Goal: Check status: Check status

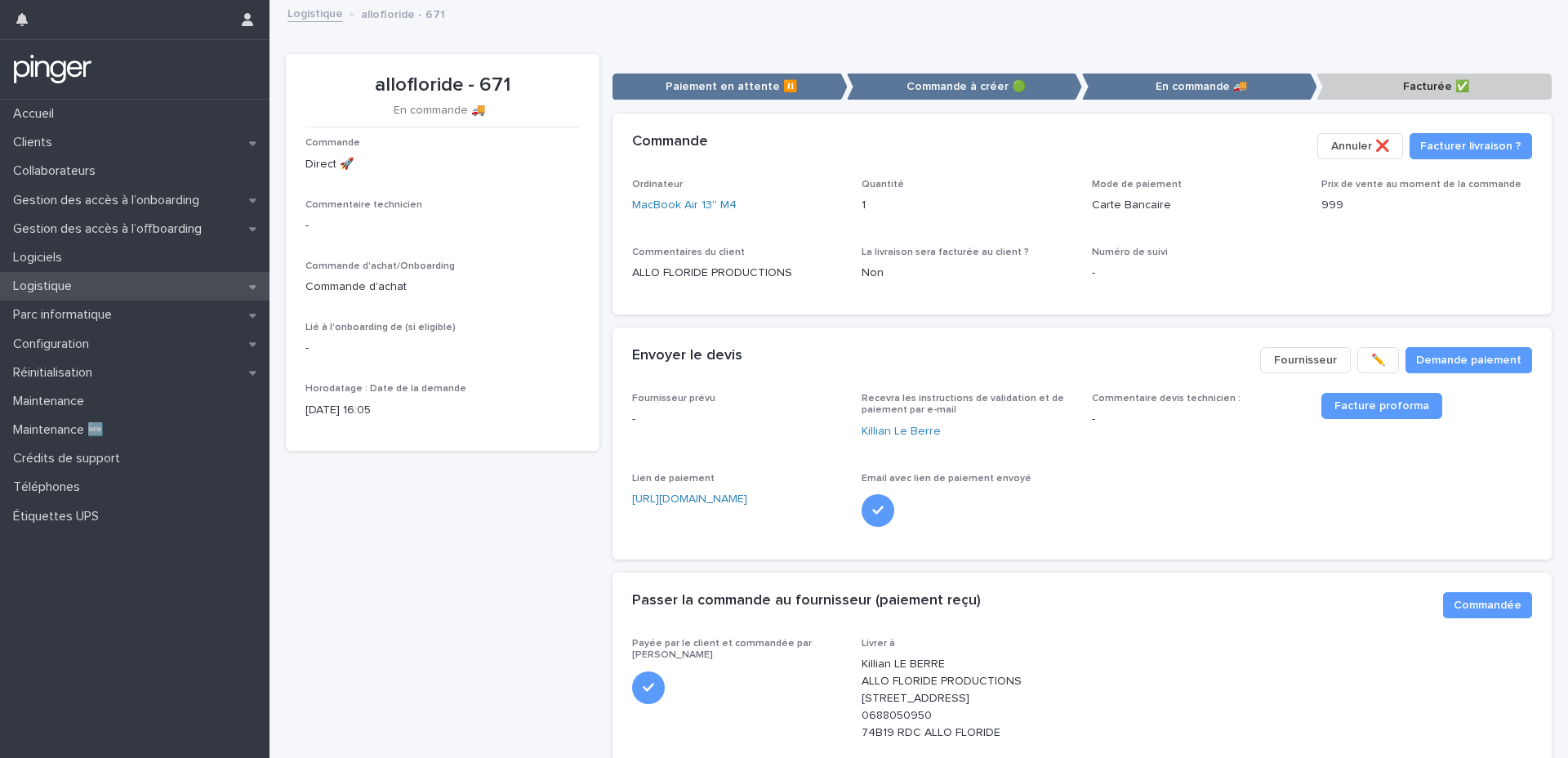
click at [74, 288] on p "Logistique" at bounding box center [45, 285] width 78 height 15
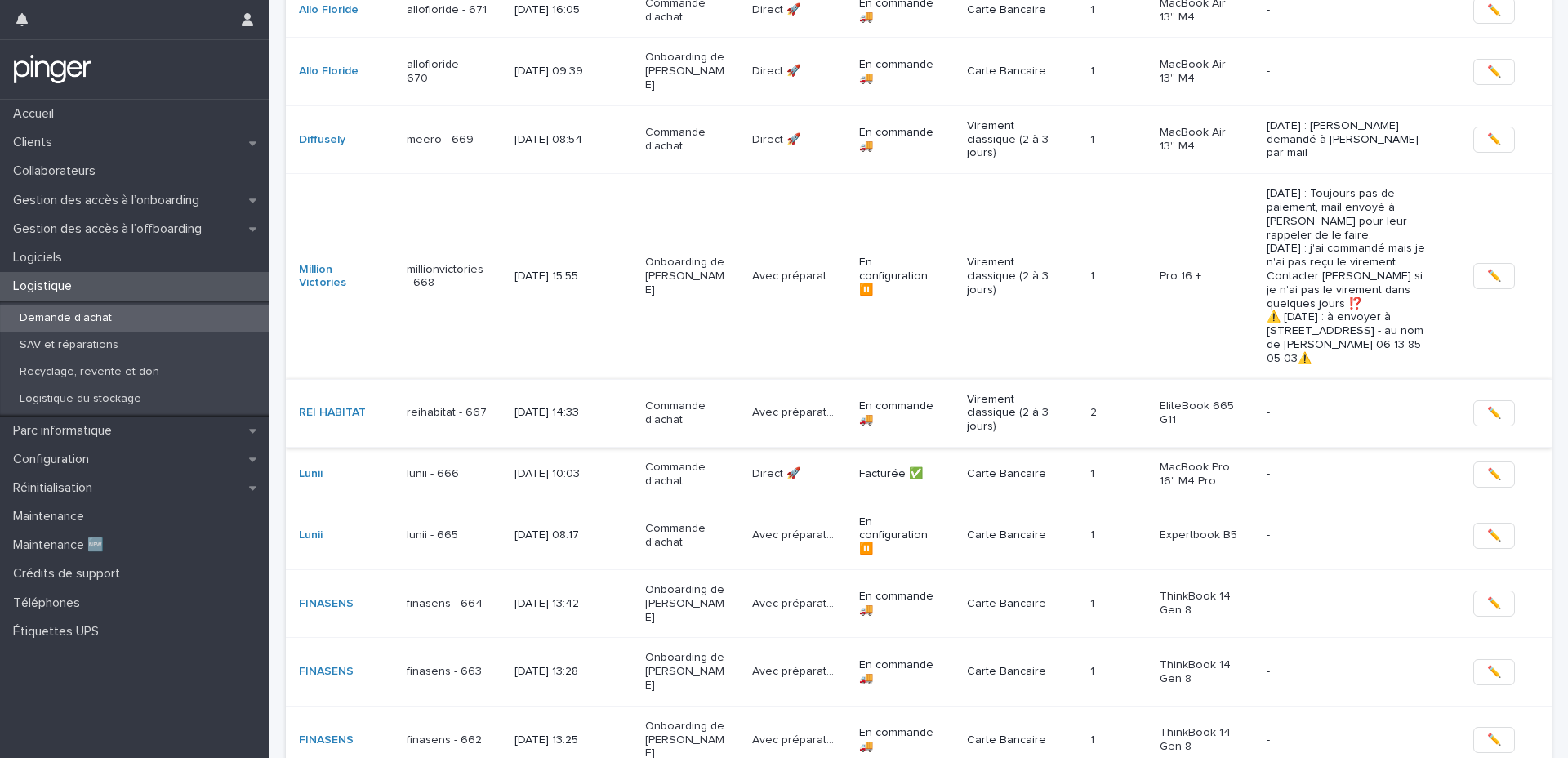
scroll to position [350, 0]
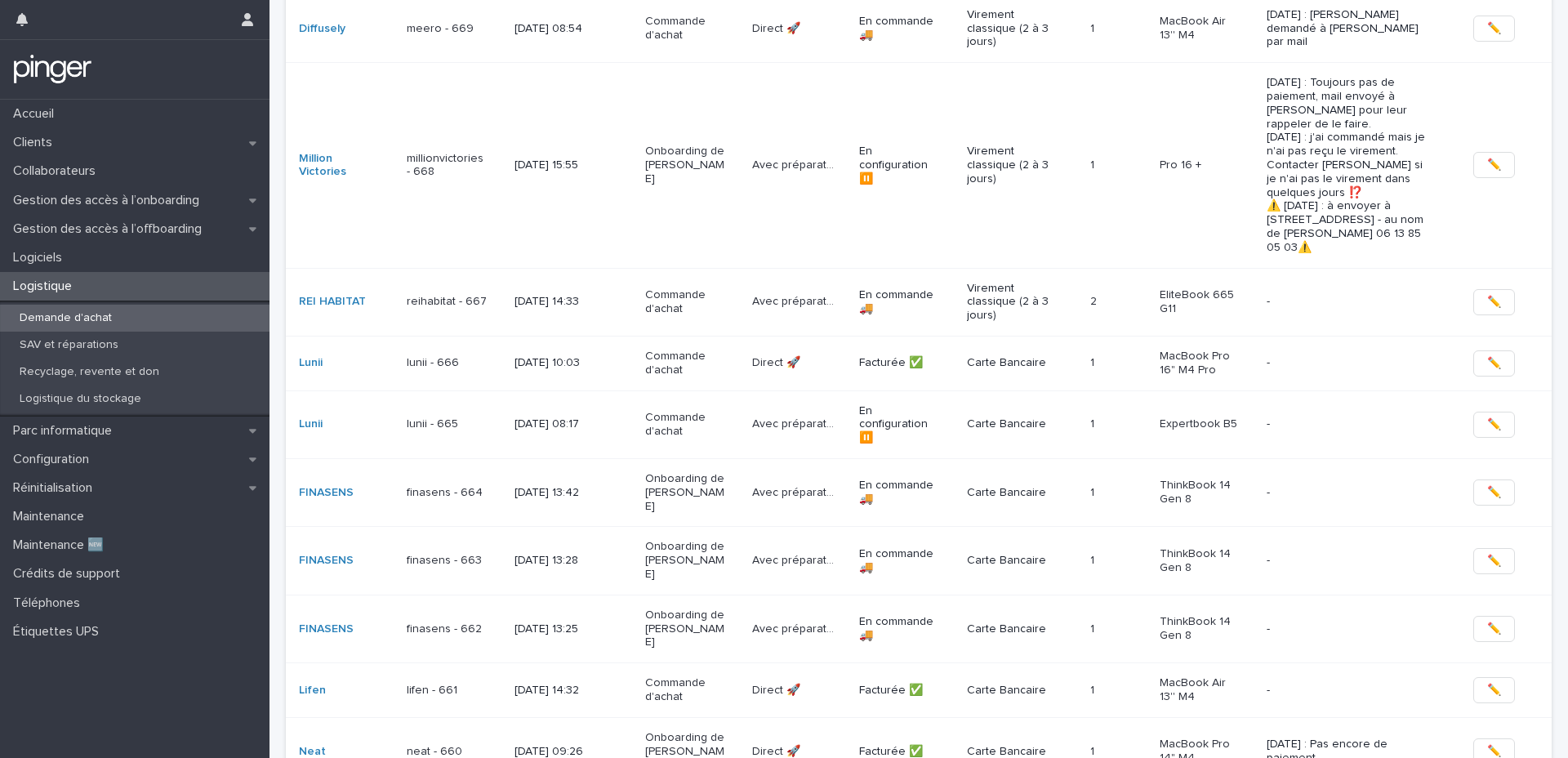
click at [83, 318] on p "Demande d'achat" at bounding box center [65, 318] width 118 height 13
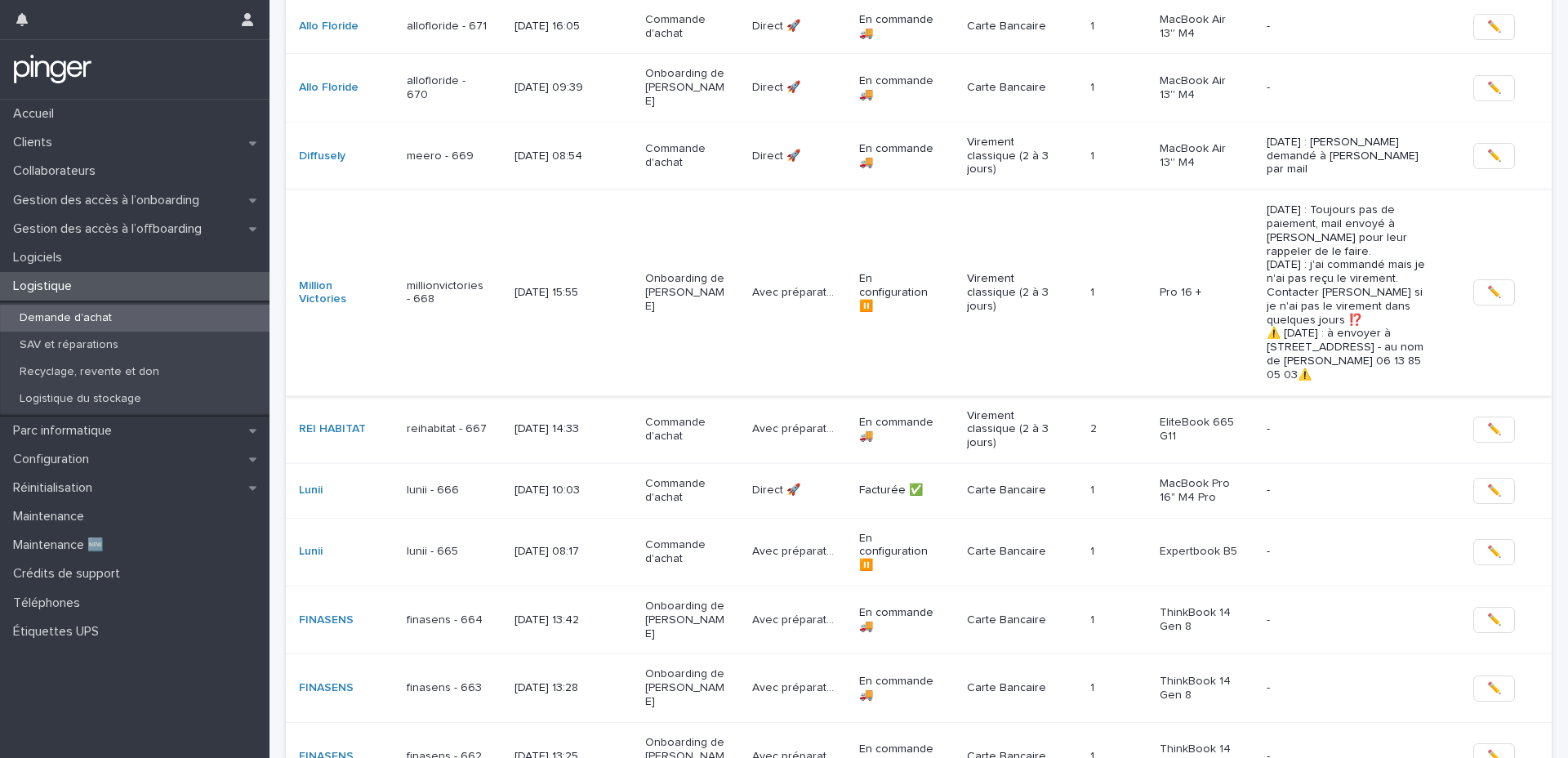
scroll to position [0, 0]
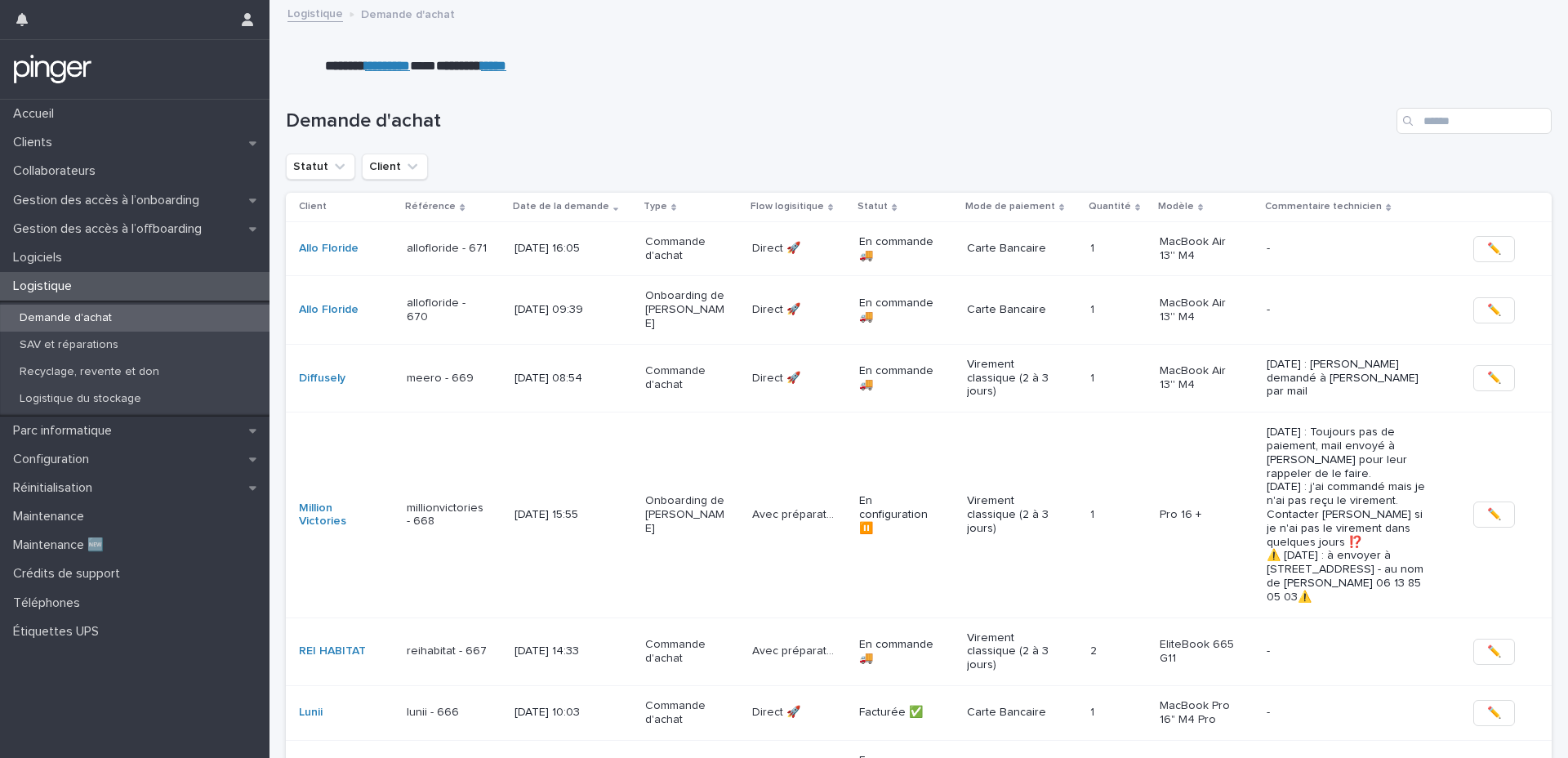
click at [66, 320] on p "Demande d'achat" at bounding box center [65, 318] width 118 height 13
click at [785, 132] on h1 "Demande d'achat" at bounding box center [838, 121] width 1104 height 23
click at [394, 173] on button "Client" at bounding box center [395, 166] width 66 height 26
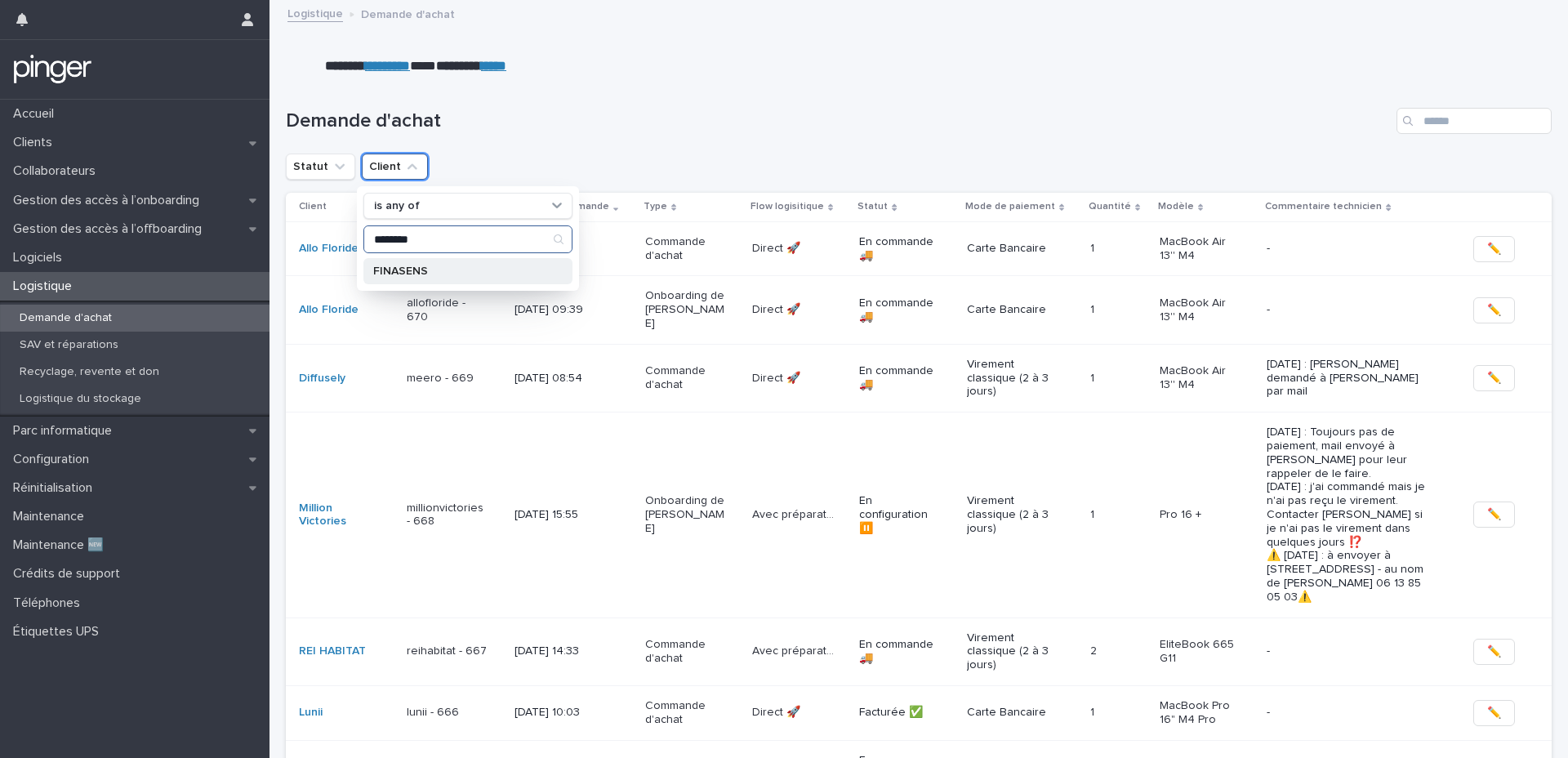
type input "********"
click at [497, 282] on div "FINASENS" at bounding box center [467, 271] width 209 height 26
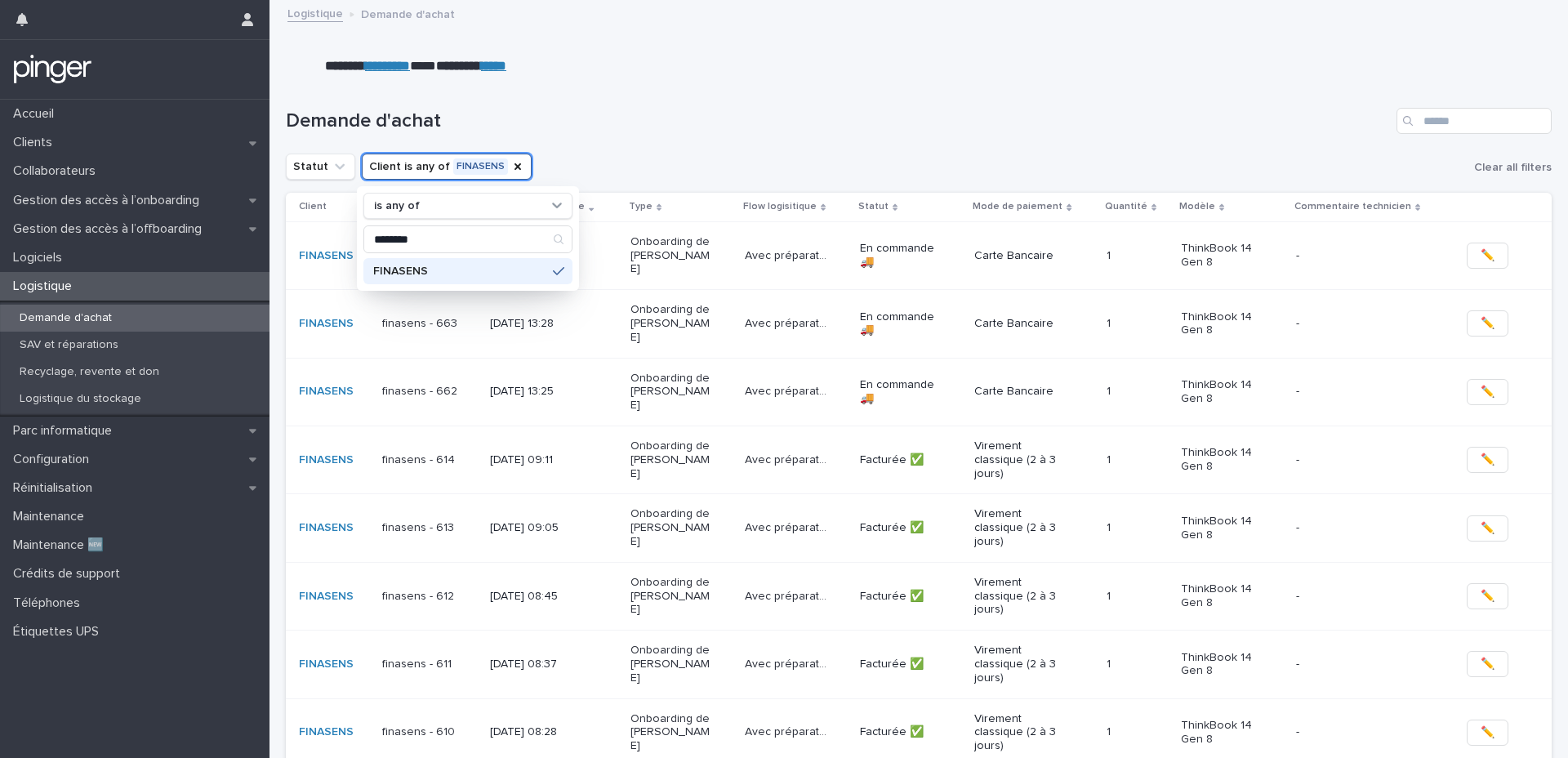
click at [905, 111] on h1 "Demande d'achat" at bounding box center [838, 121] width 1104 height 23
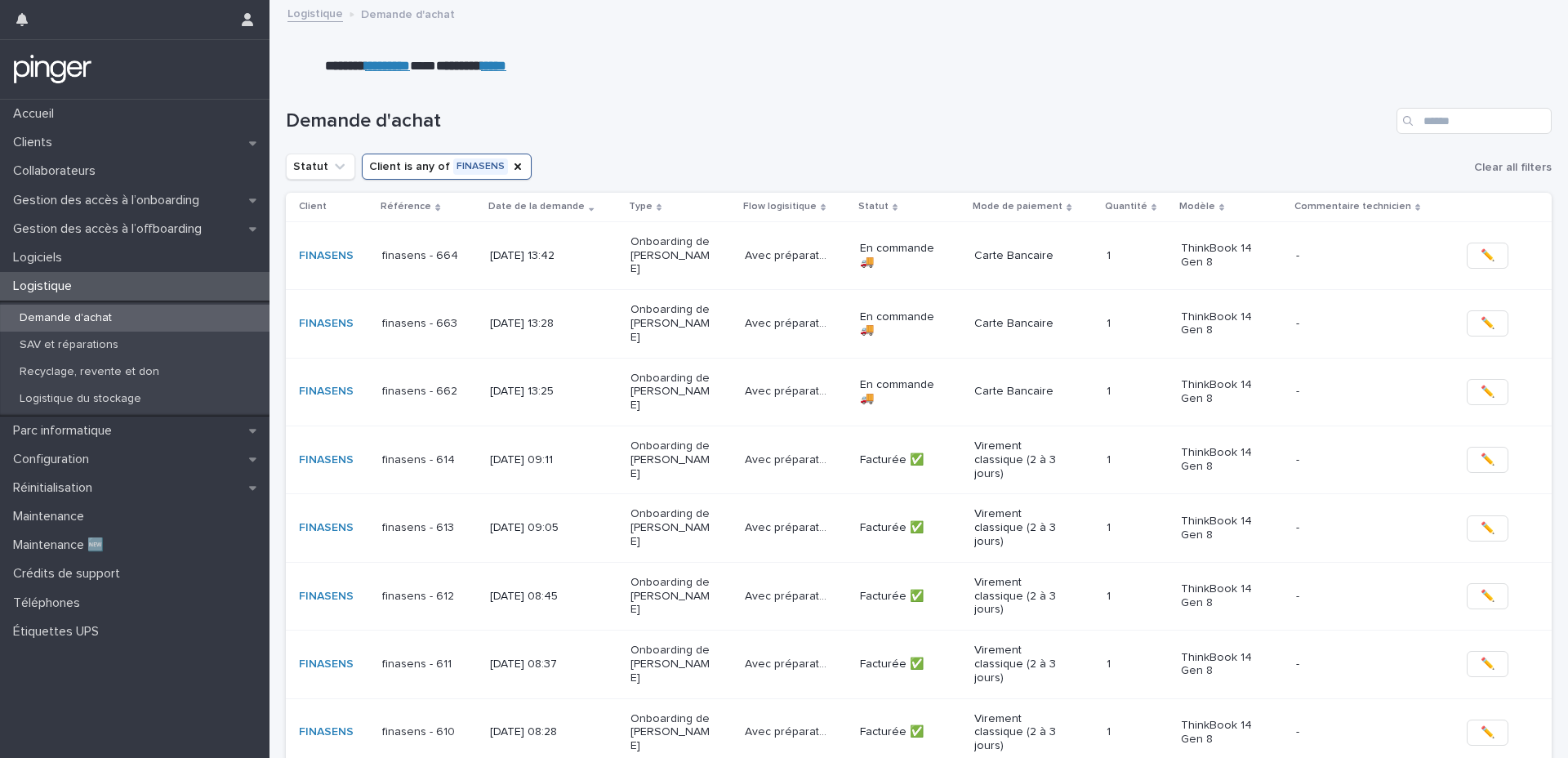
click at [1121, 63] on div "******* ********* * ******** ***** •••" at bounding box center [922, 63] width 1286 height 25
drag, startPoint x: 1086, startPoint y: 78, endPoint x: 1112, endPoint y: 46, distance: 41.2
click at [1086, 77] on div "Demande d'achat" at bounding box center [919, 114] width 1266 height 78
click at [396, 68] on strong "*********" at bounding box center [388, 65] width 45 height 13
click at [893, 104] on div "Demande d'achat" at bounding box center [919, 114] width 1266 height 78
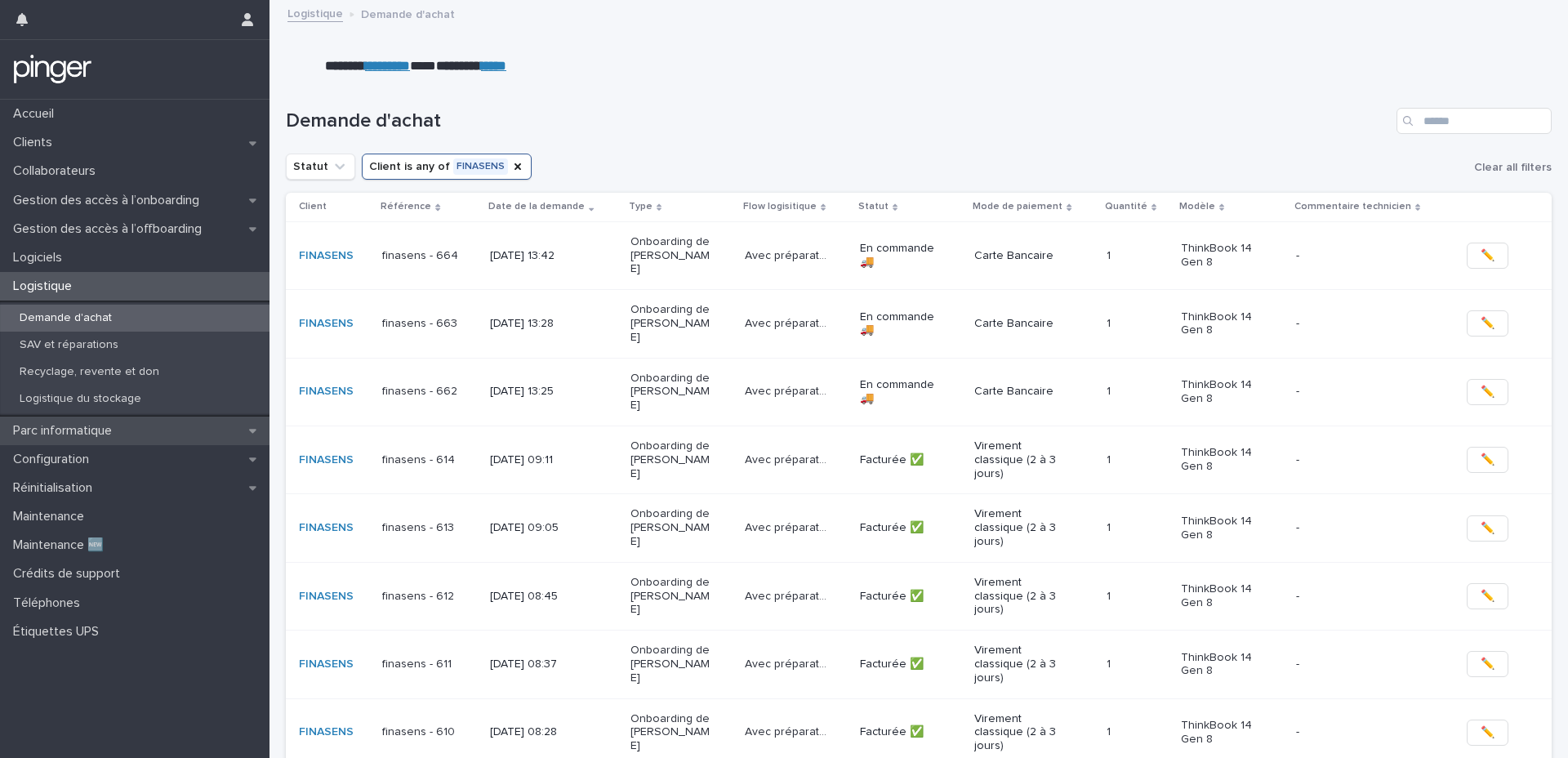
click at [78, 431] on p "Parc informatique" at bounding box center [65, 431] width 118 height 15
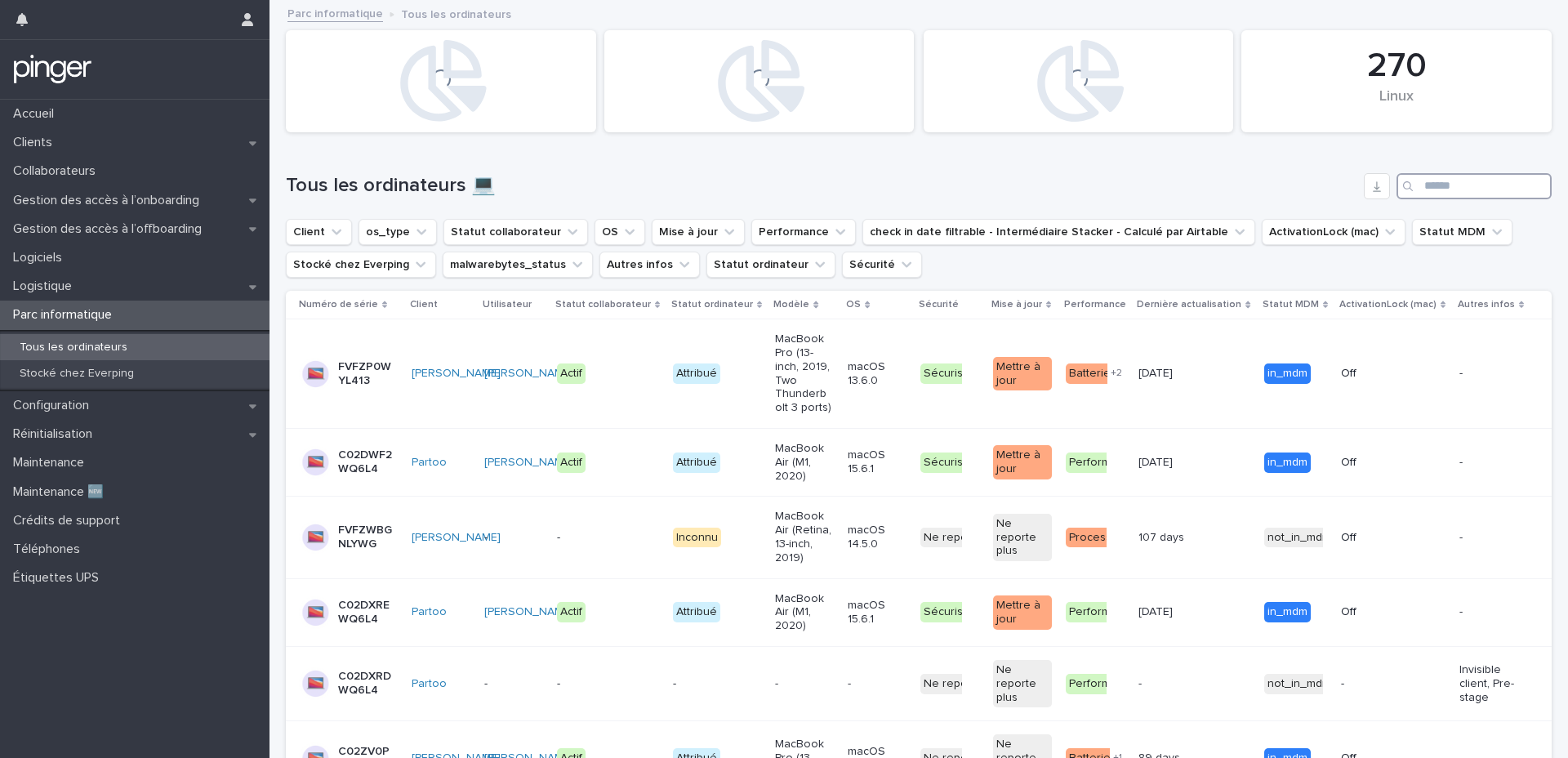
click at [1456, 185] on input "Search" at bounding box center [1474, 186] width 155 height 26
paste input "**********"
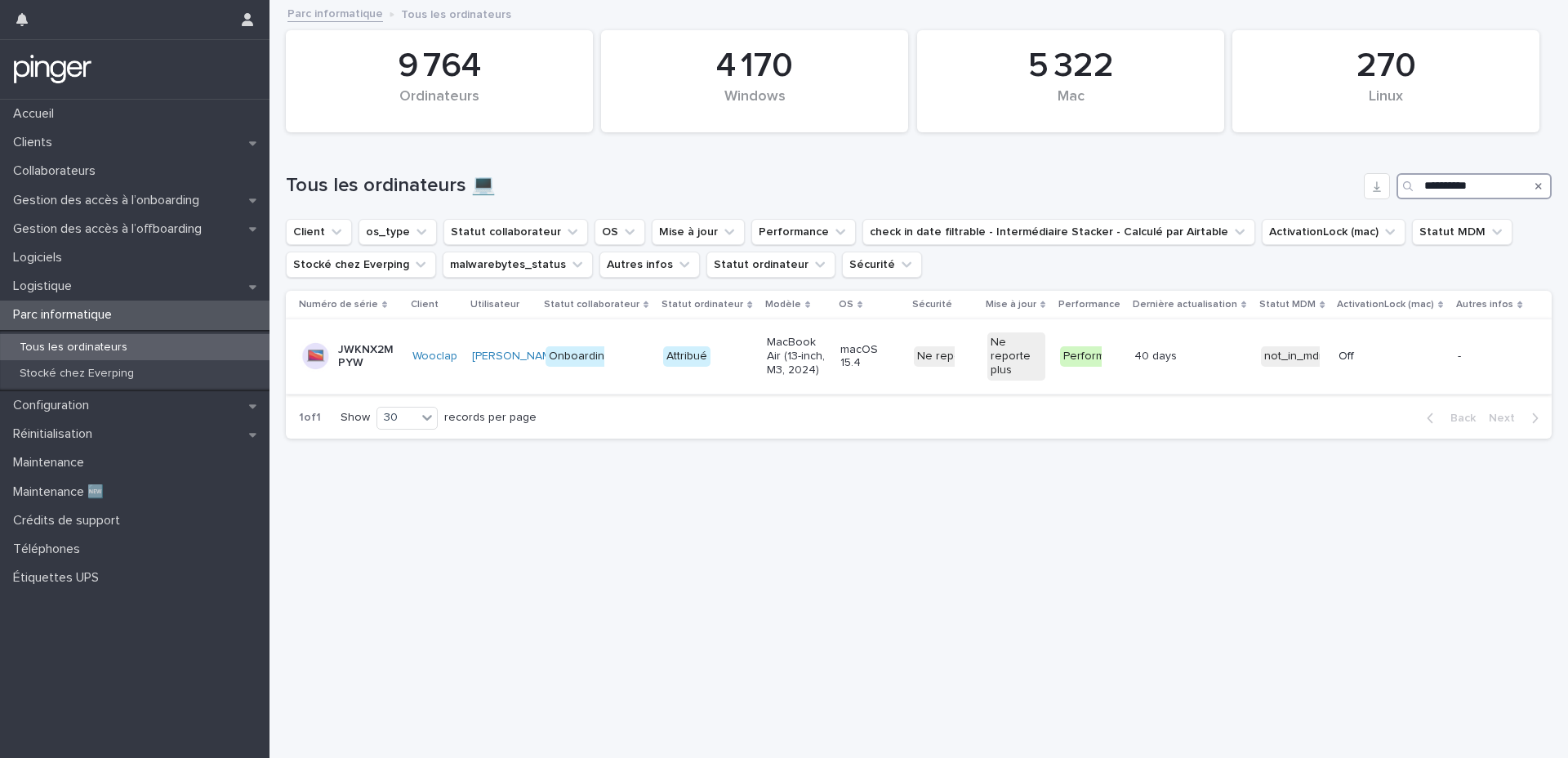
type input "**********"
click at [353, 362] on p "JWKNX2MPYW" at bounding box center [367, 356] width 58 height 28
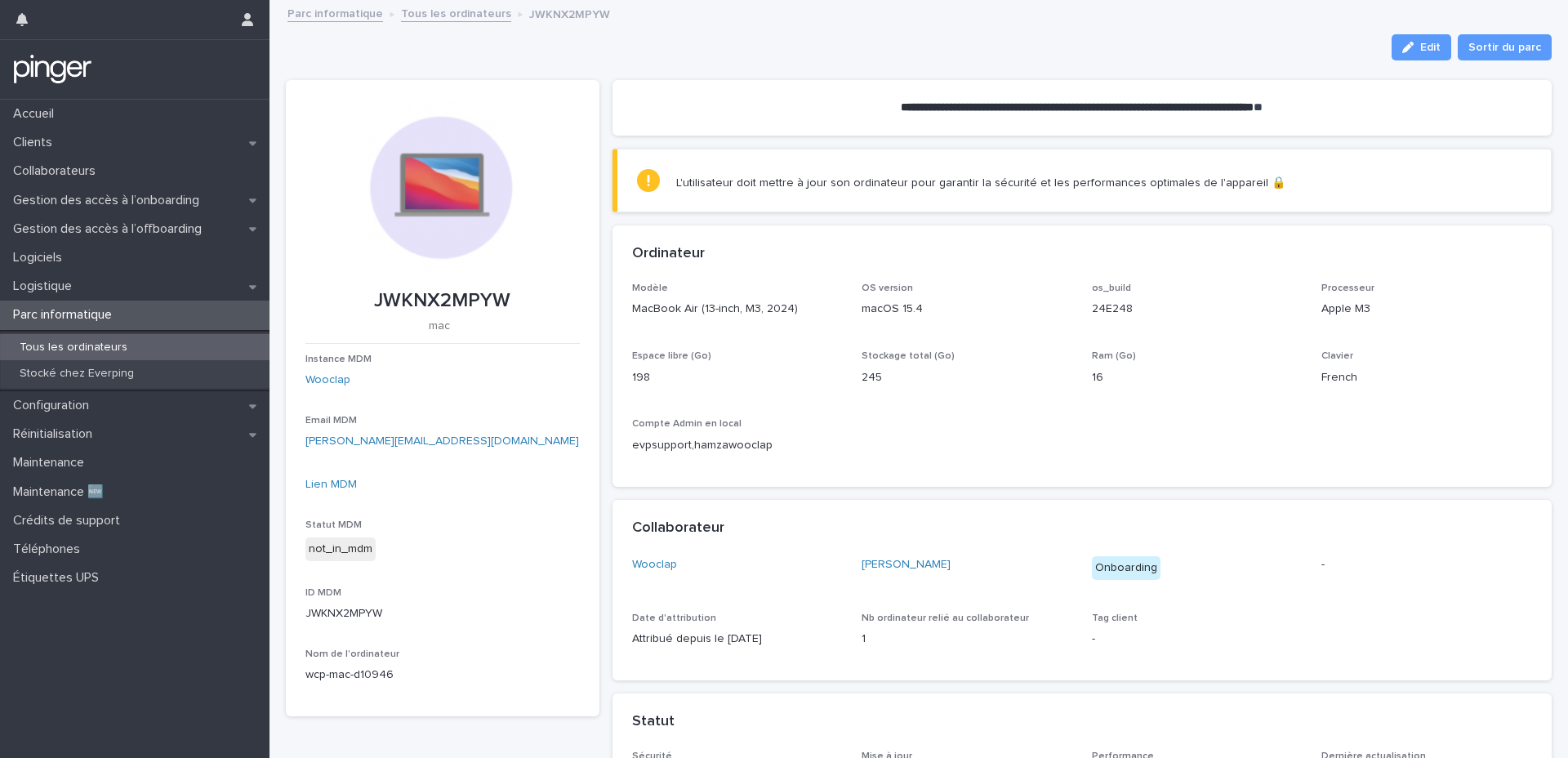
click at [427, 302] on p "JWKNX2MPYW" at bounding box center [443, 301] width 274 height 23
copy p "JWKNX2MPYW"
drag, startPoint x: 853, startPoint y: 59, endPoint x: 811, endPoint y: 57, distance: 42.0
click at [811, 57] on div "Edit Sortir du parc" at bounding box center [919, 47] width 1266 height 26
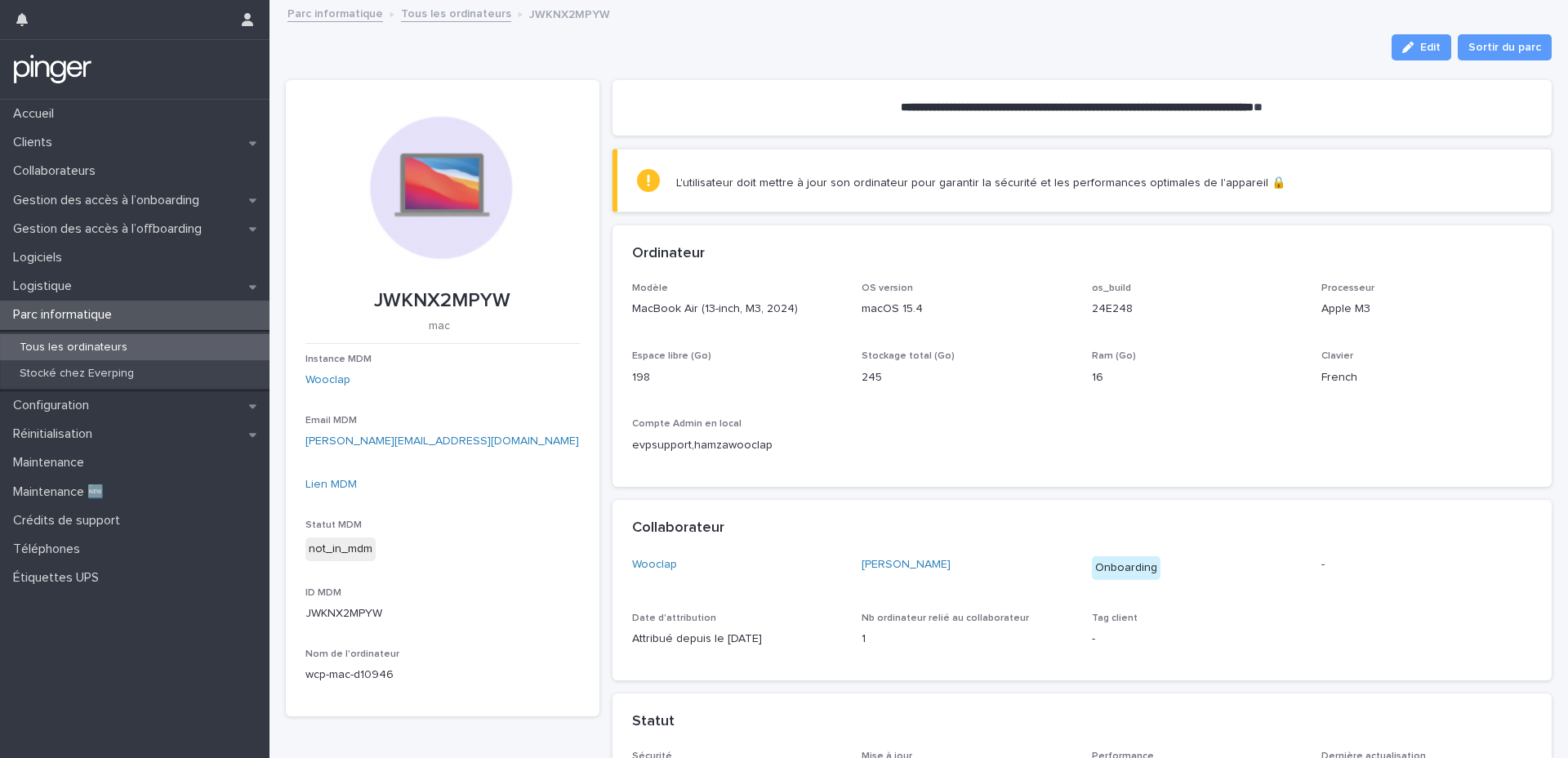
click at [844, 367] on div "Modèle MacBook Air (13-inch, M3, 2024) OS version macOS 15.4 os_build 24E248 Pr…" at bounding box center [1083, 375] width 901 height 185
drag, startPoint x: 854, startPoint y: 374, endPoint x: 913, endPoint y: 377, distance: 59.1
click at [913, 377] on div "Modèle MacBook Air (13-inch, M3, 2024) OS version macOS 15.4 os_build 24E248 Pr…" at bounding box center [1083, 375] width 901 height 185
click at [953, 388] on div "Stockage total (Go) 245" at bounding box center [967, 375] width 211 height 48
drag, startPoint x: 630, startPoint y: 309, endPoint x: 782, endPoint y: 315, distance: 152.1
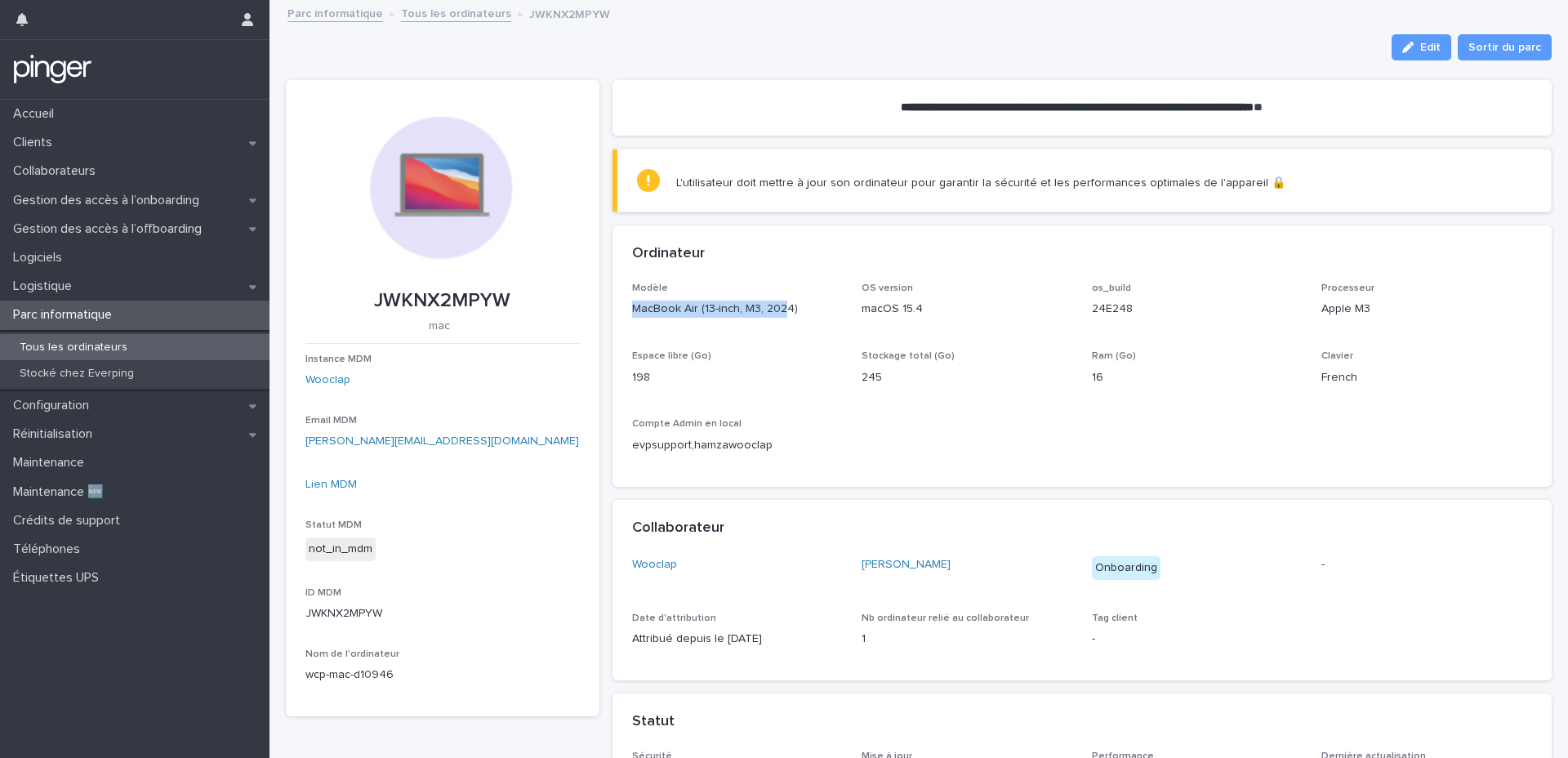
click at [781, 315] on p "MacBook Air (13-inch, M3, 2024)" at bounding box center [737, 309] width 211 height 17
click at [800, 315] on p "MacBook Air (13-inch, M3, 2024)" at bounding box center [737, 309] width 211 height 17
click at [854, 296] on div "Modèle MacBook Air (13-inch, M3, 2024) OS version macOS 15.4 os_build 24E248 Pr…" at bounding box center [1083, 375] width 901 height 185
click at [883, 172] on div "L'utilisateur doit mettre à jour son ordinateur pour garantir la sécurité et le…" at bounding box center [980, 179] width 609 height 22
click at [110, 318] on p "Parc informatique" at bounding box center [65, 314] width 118 height 15
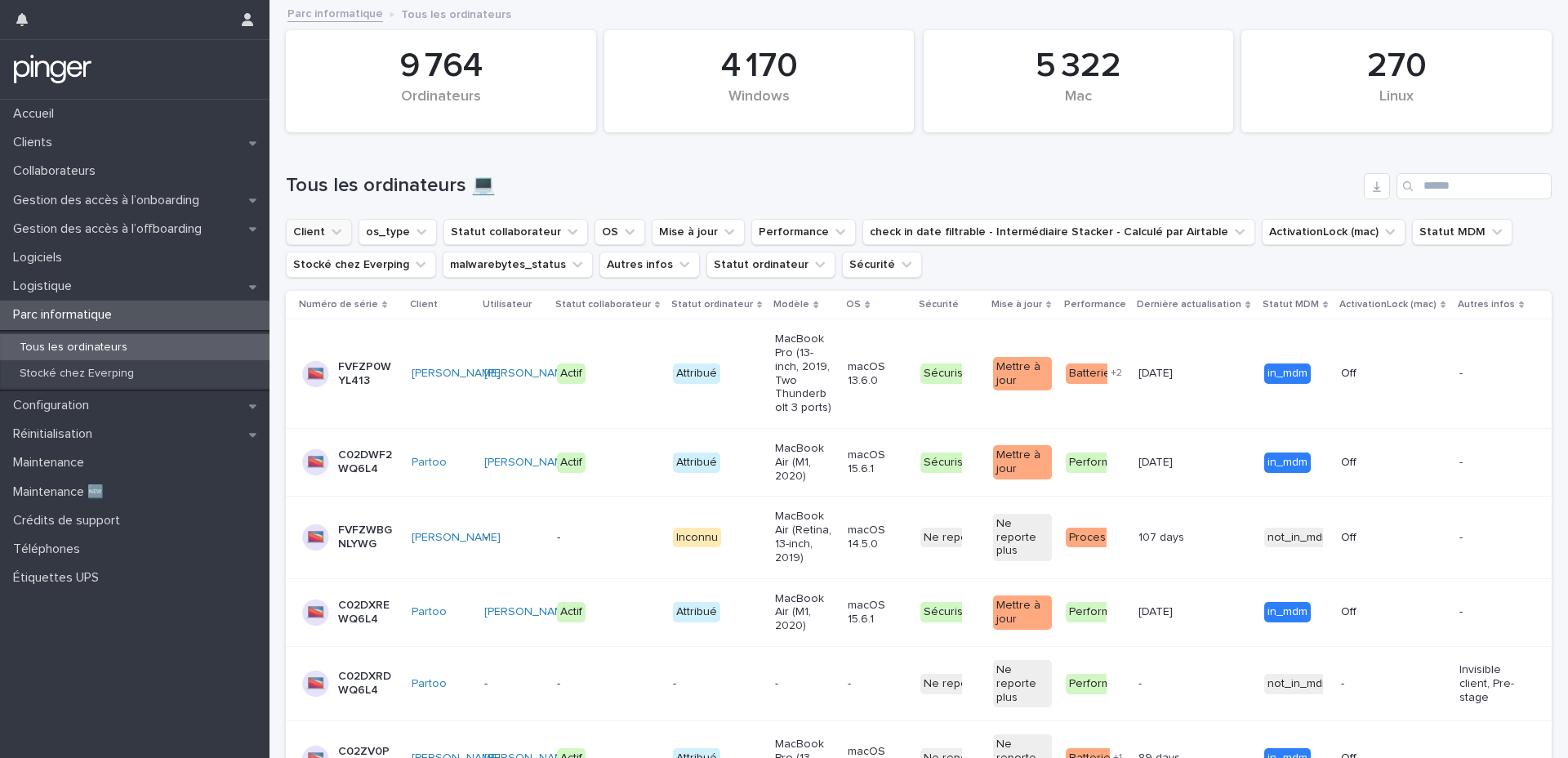
click at [318, 234] on button "Client" at bounding box center [319, 231] width 66 height 26
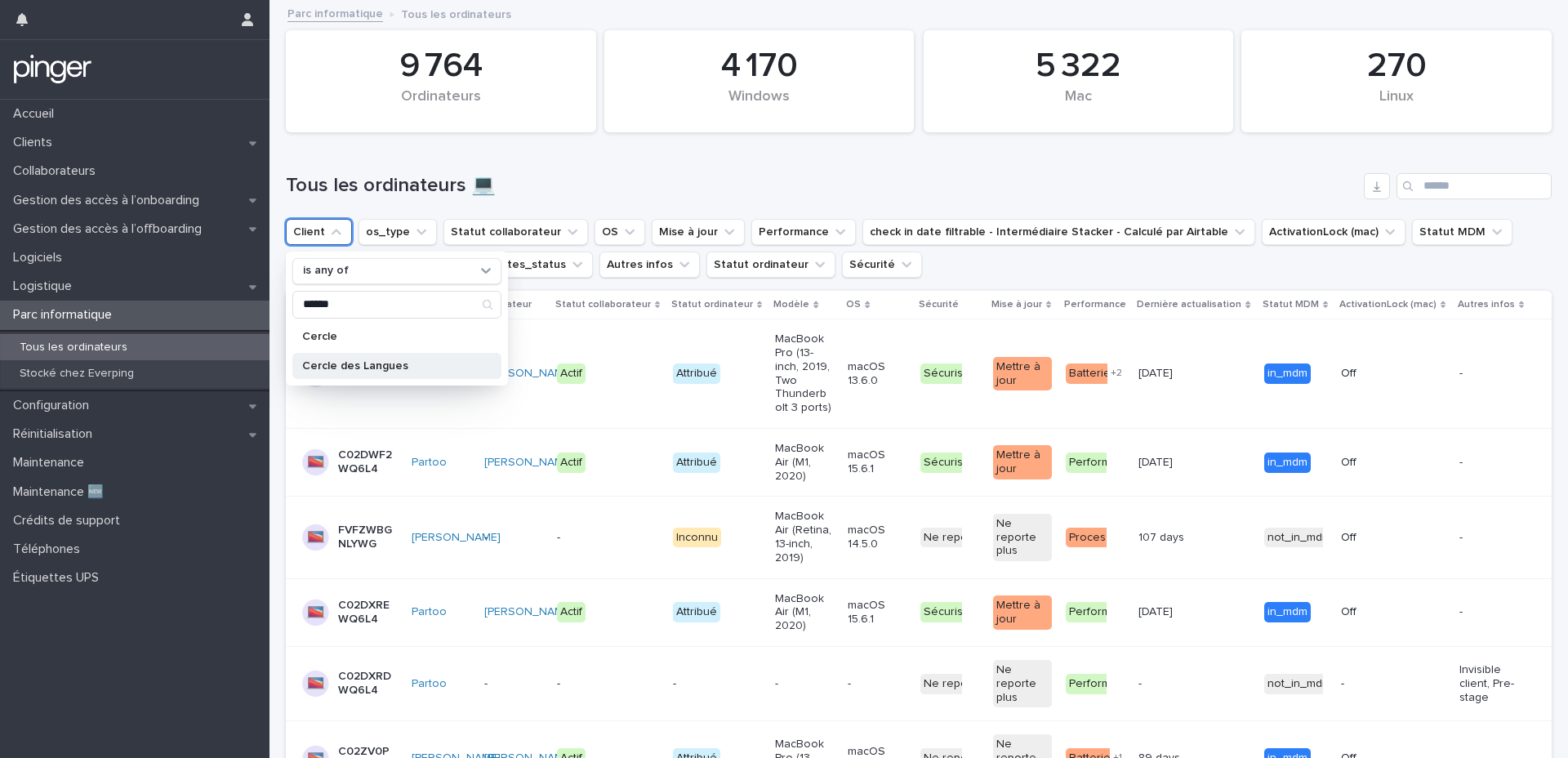
type input "******"
click at [361, 362] on p "Cercle des Langues" at bounding box center [388, 366] width 173 height 12
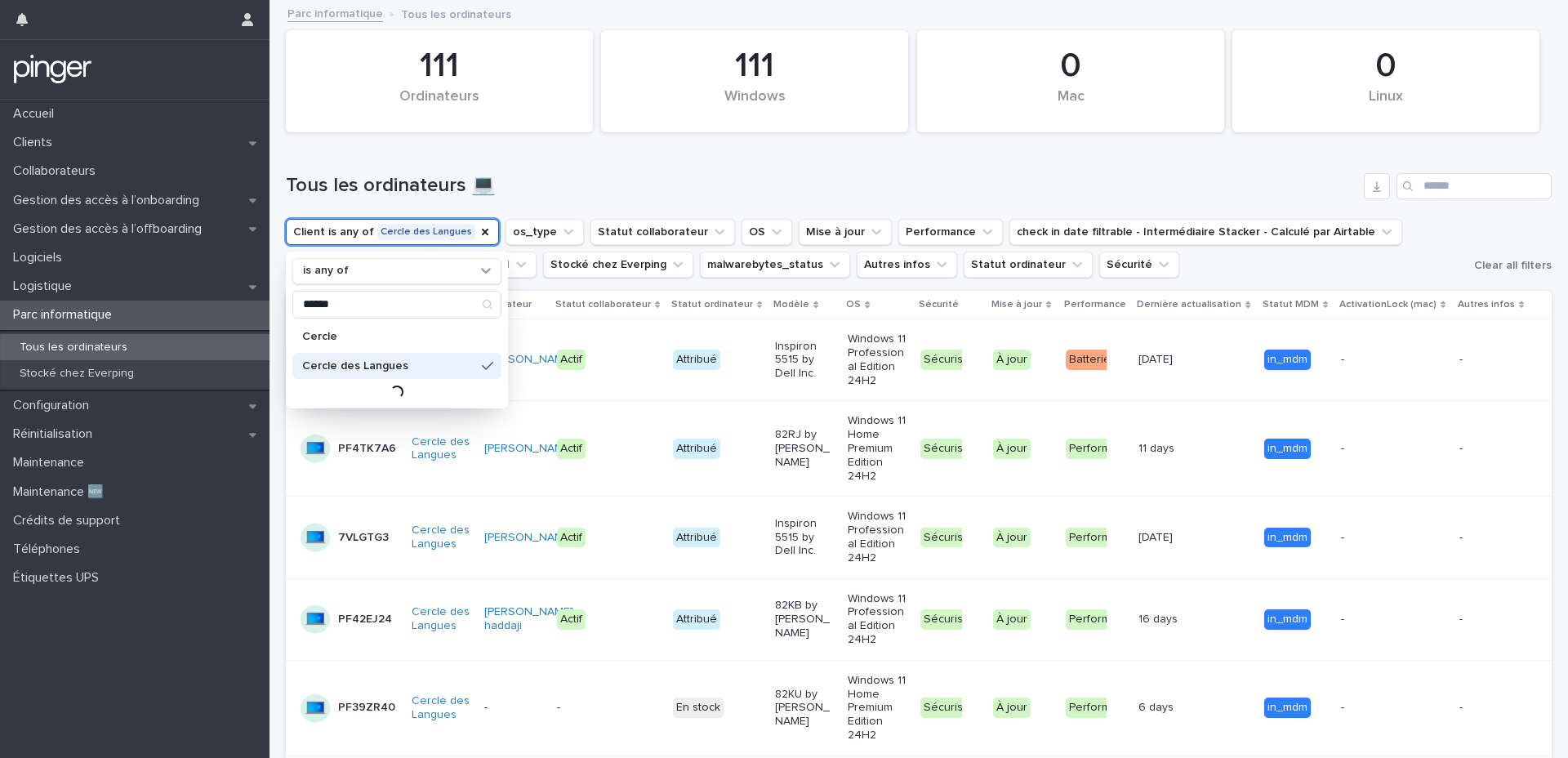
click at [910, 174] on h1 "Tous les ordinateurs 💻" at bounding box center [822, 186] width 1072 height 23
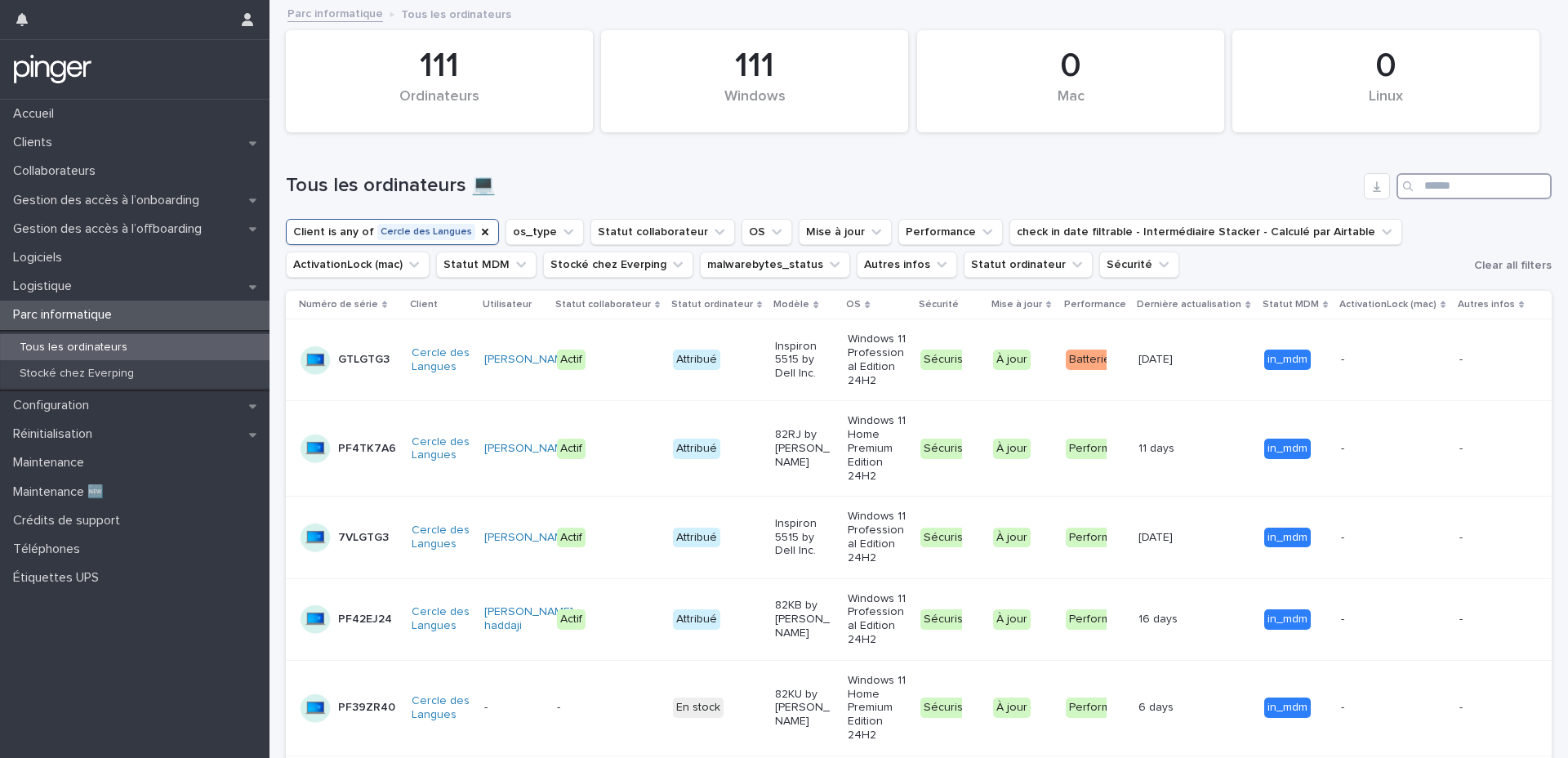
click at [1429, 191] on input "Search" at bounding box center [1474, 186] width 155 height 26
type input "***"
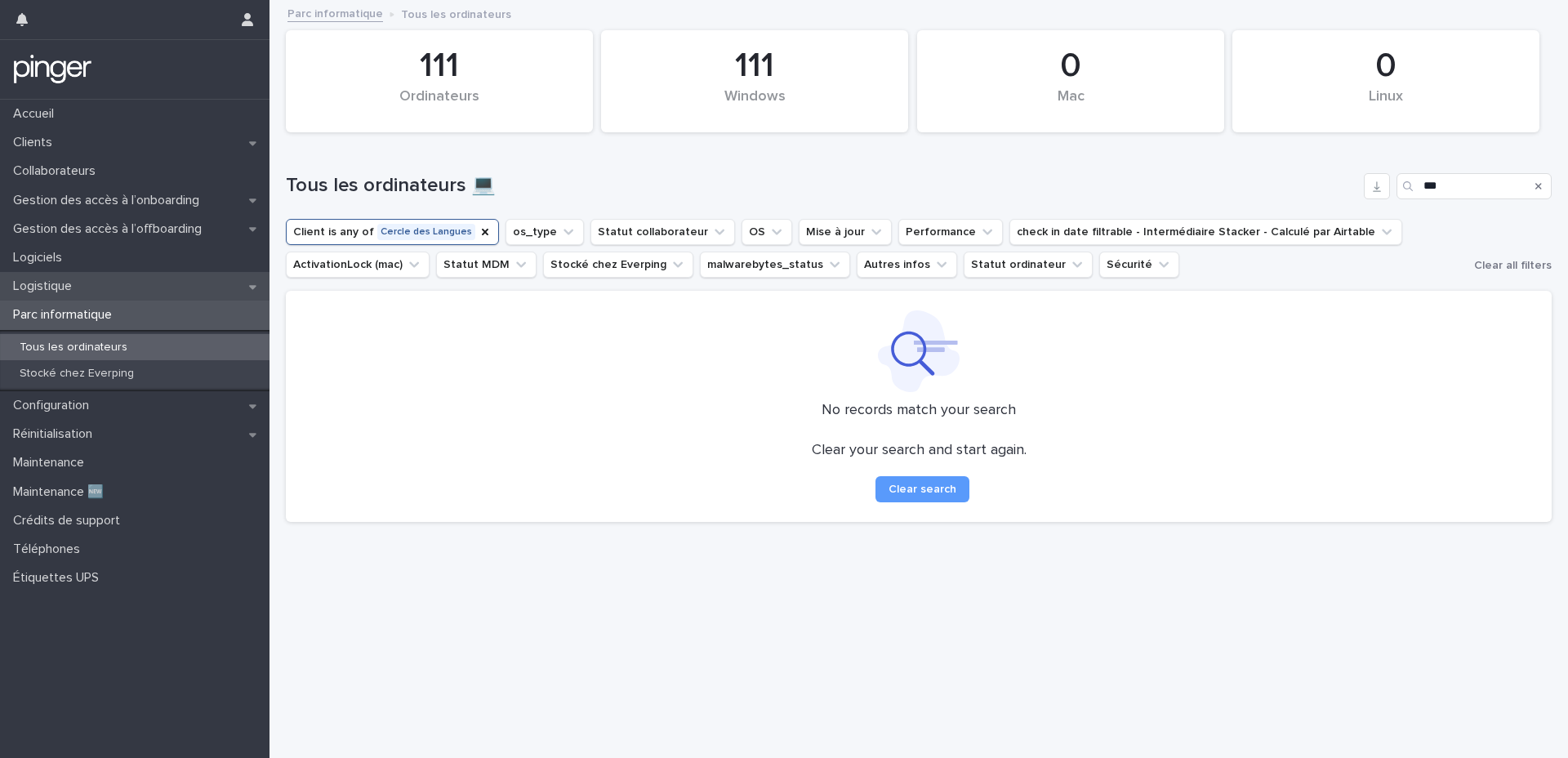
click at [73, 289] on p "Logistique" at bounding box center [45, 285] width 78 height 15
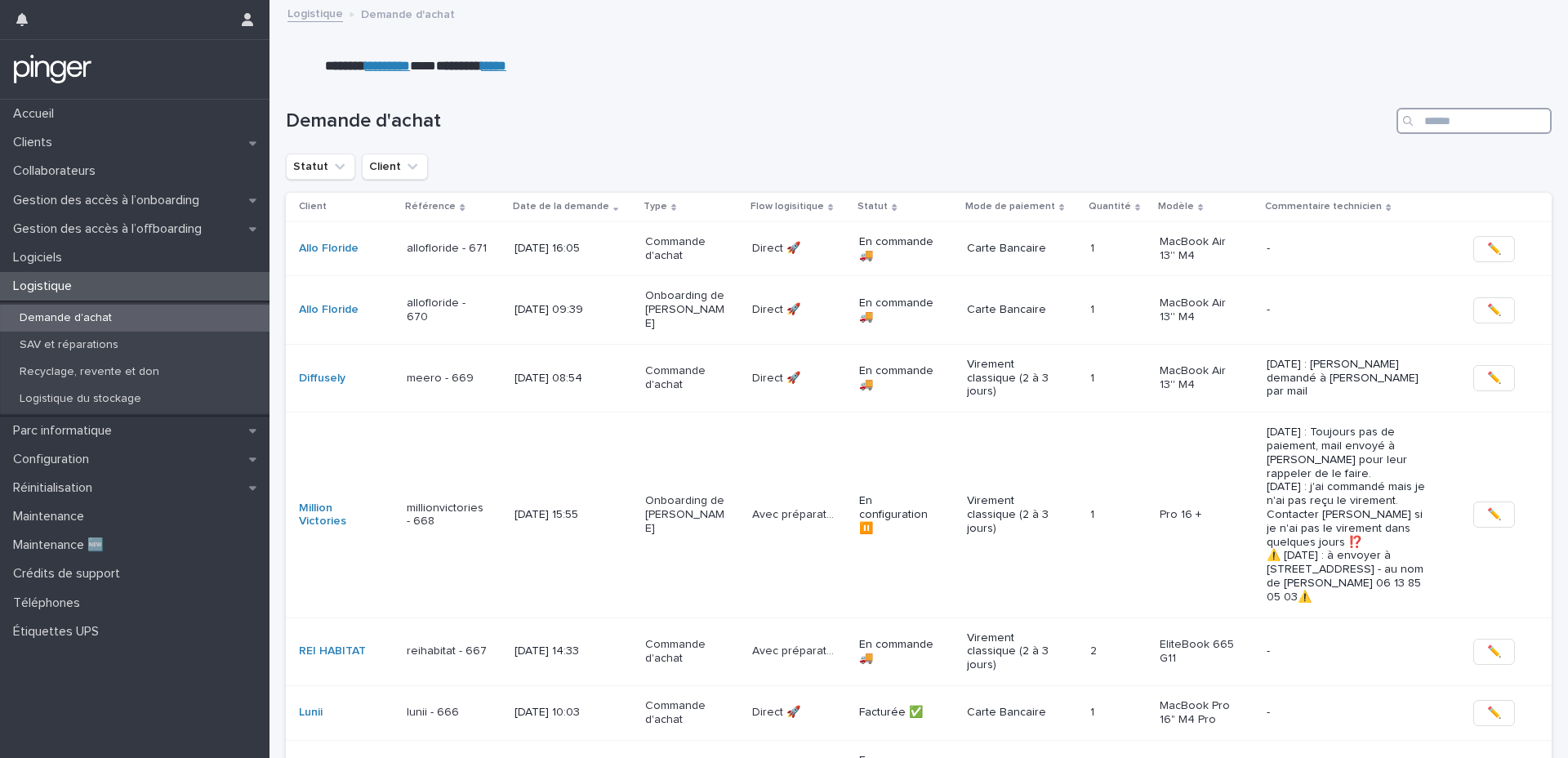
click at [1468, 125] on input "Search" at bounding box center [1474, 120] width 155 height 26
type input "***"
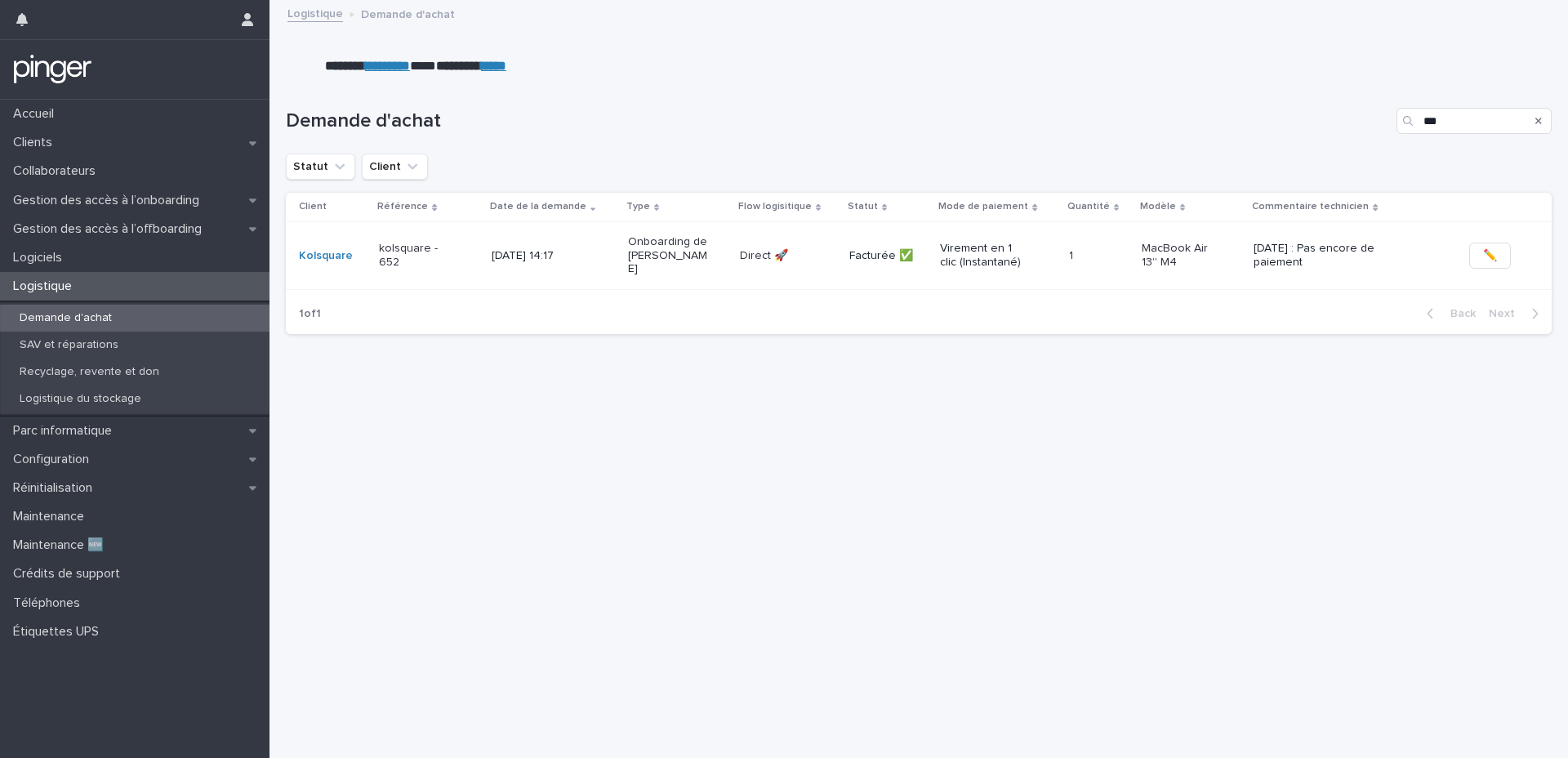
click at [485, 257] on td "[DATE] 14:17" at bounding box center [553, 256] width 136 height 68
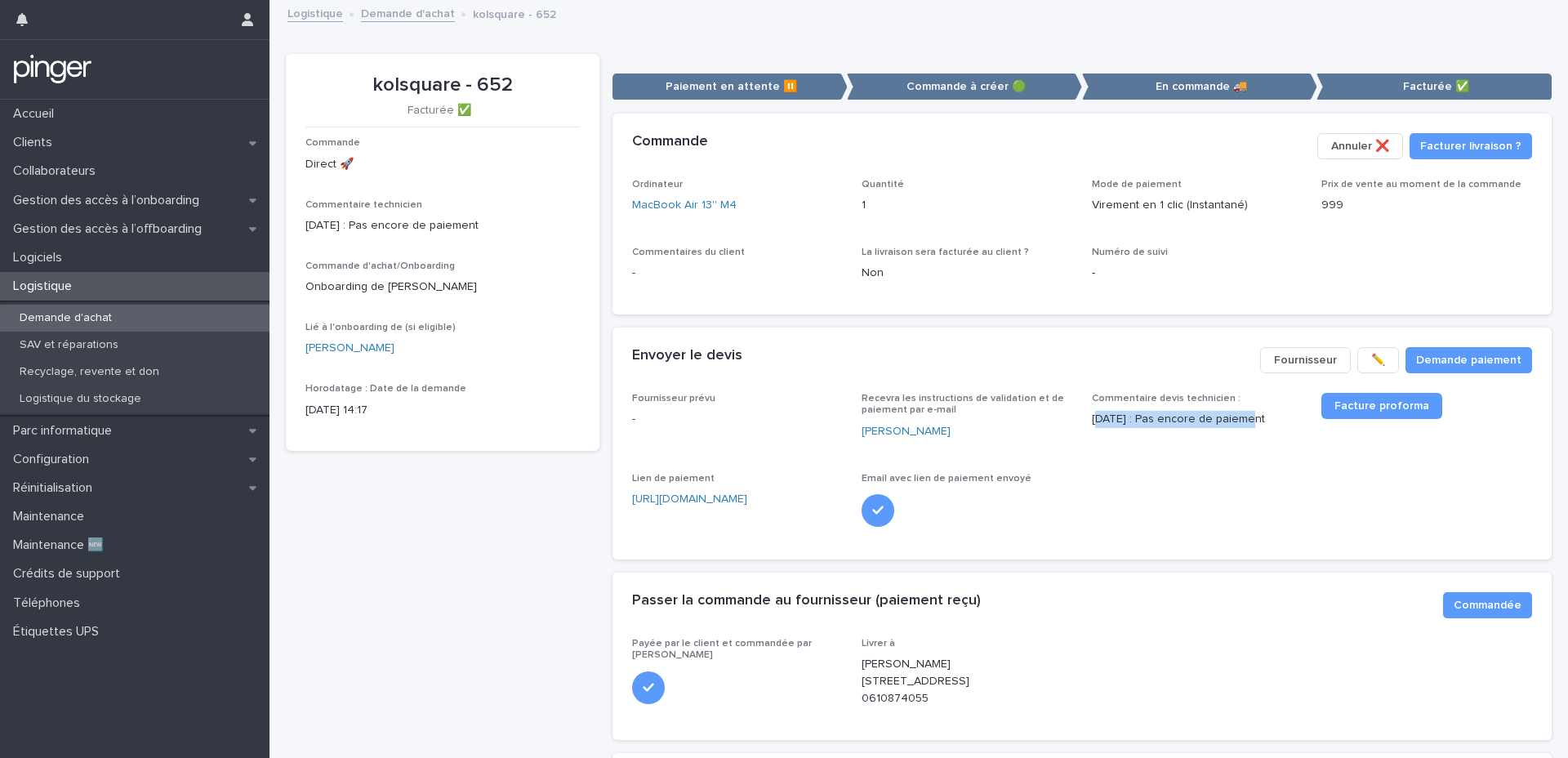
drag, startPoint x: 1128, startPoint y: 420, endPoint x: 1241, endPoint y: 427, distance: 113.2
click at [1241, 427] on p "[DATE] : Pas encore de paiement" at bounding box center [1197, 419] width 211 height 17
click at [1079, 322] on div "Loading... Saving… Commande Facturer livraison ? Annuler ❌​ Ordinateur MacBook …" at bounding box center [1083, 221] width 940 height 214
click at [1024, 215] on div "Quantité 1" at bounding box center [967, 203] width 211 height 48
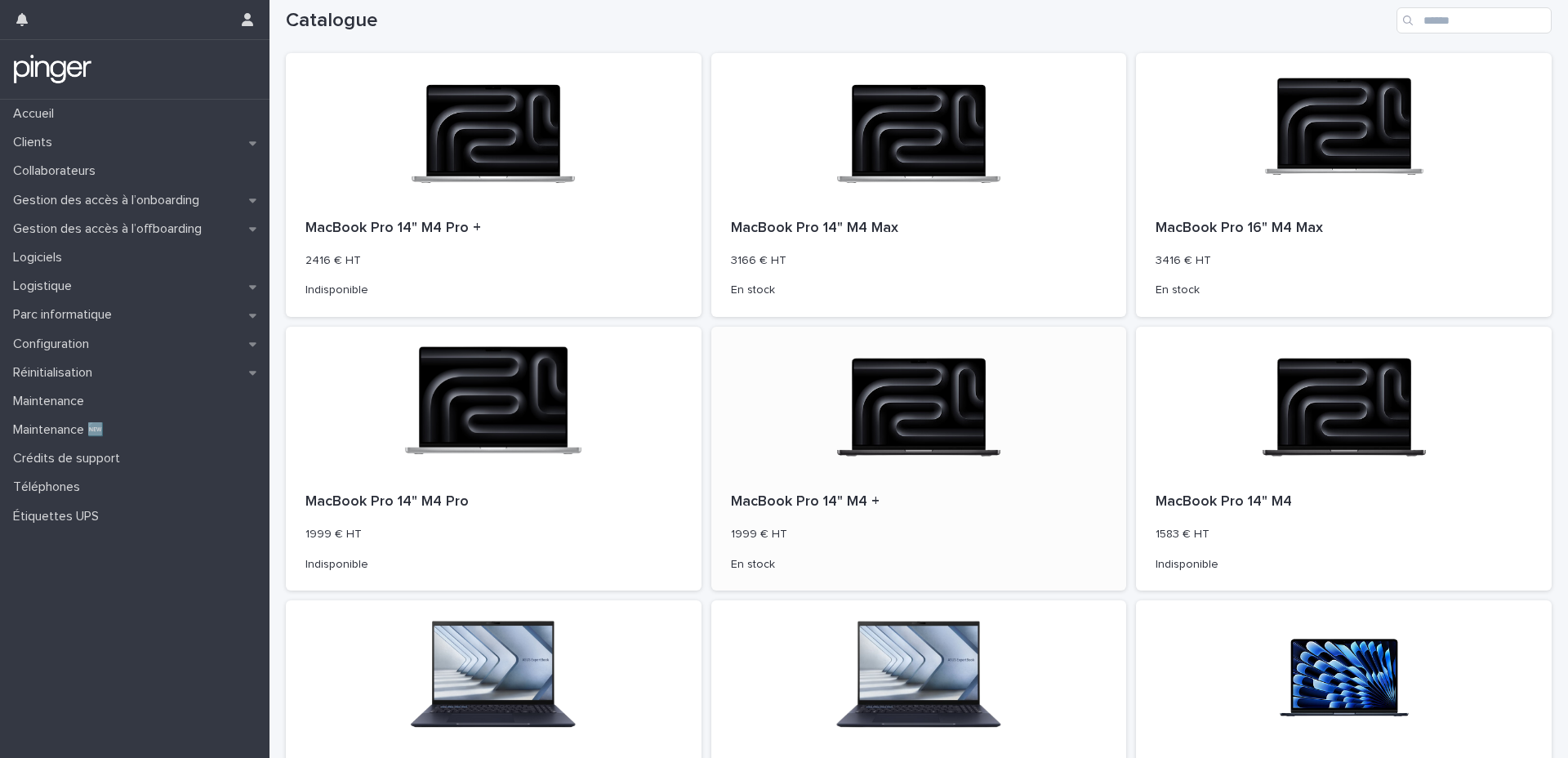
scroll to position [26, 0]
click at [1308, 477] on div "MacBook Pro 14" M4 1583 € HT Indisponible" at bounding box center [1344, 531] width 415 height 117
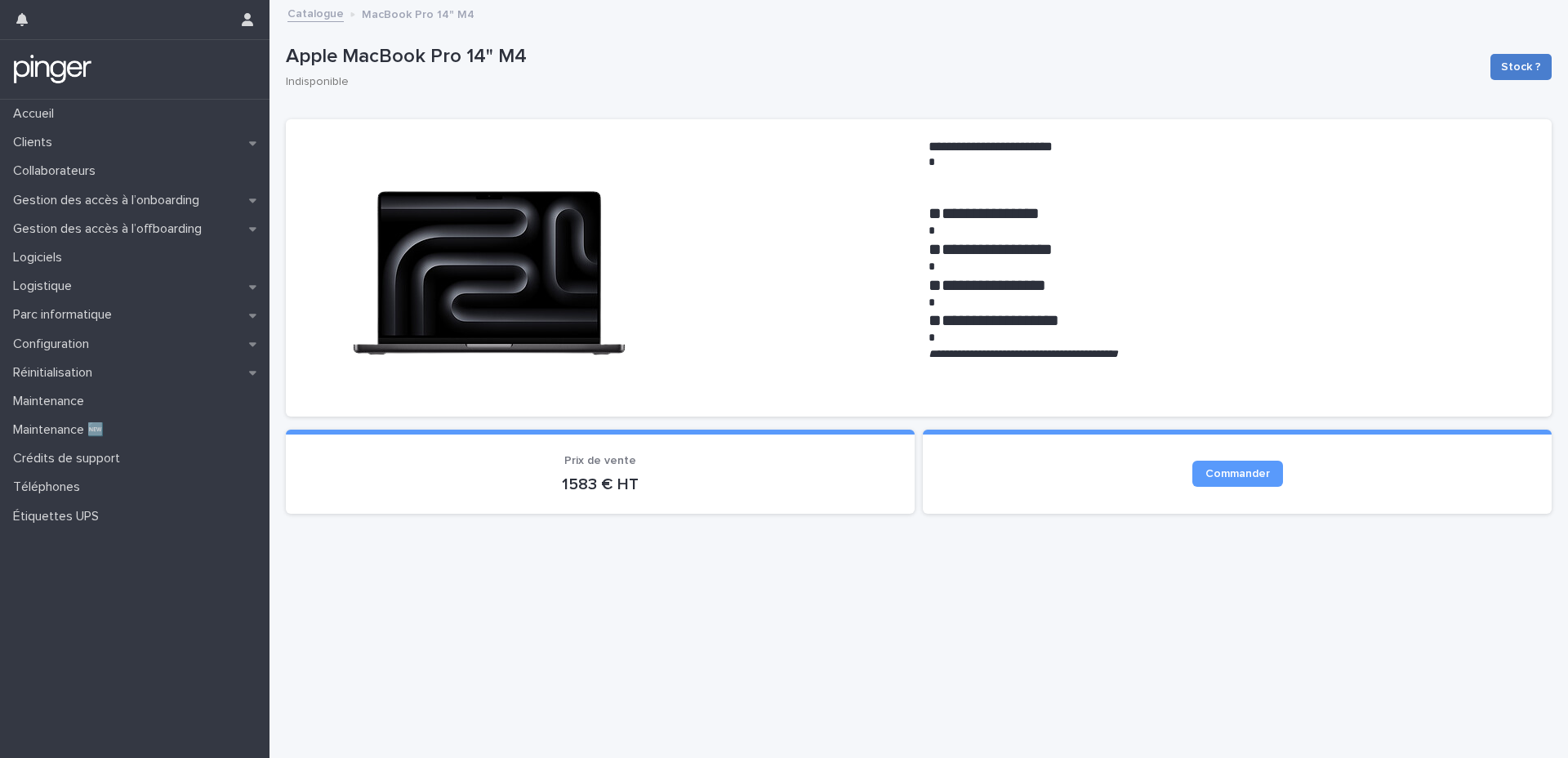
click at [1527, 65] on span "Stock ?" at bounding box center [1521, 67] width 40 height 16
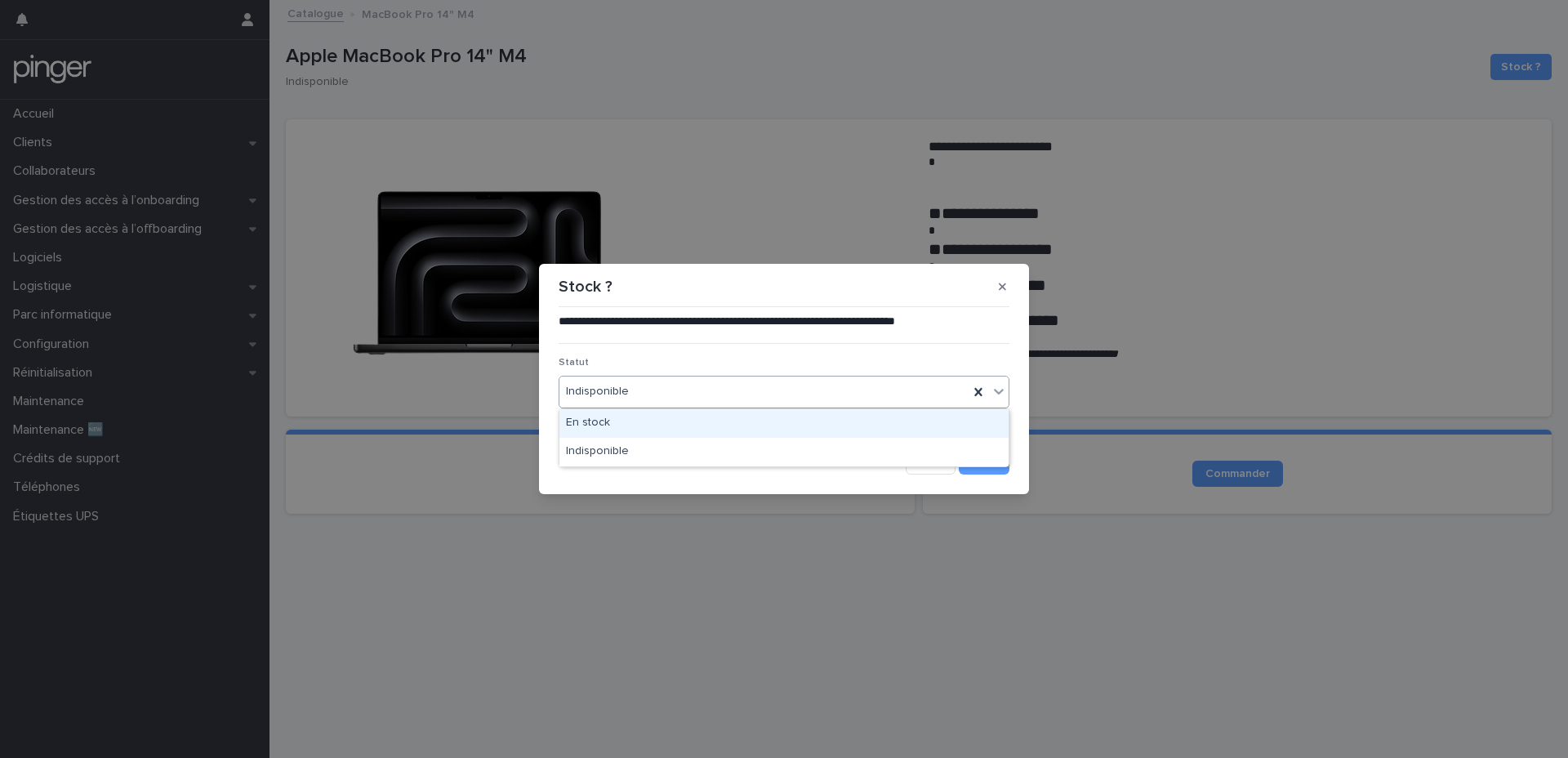
drag, startPoint x: 841, startPoint y: 388, endPoint x: 830, endPoint y: 382, distance: 12.5
click at [841, 388] on div "Indisponible" at bounding box center [764, 392] width 409 height 27
click at [718, 424] on div "En stock" at bounding box center [784, 423] width 449 height 29
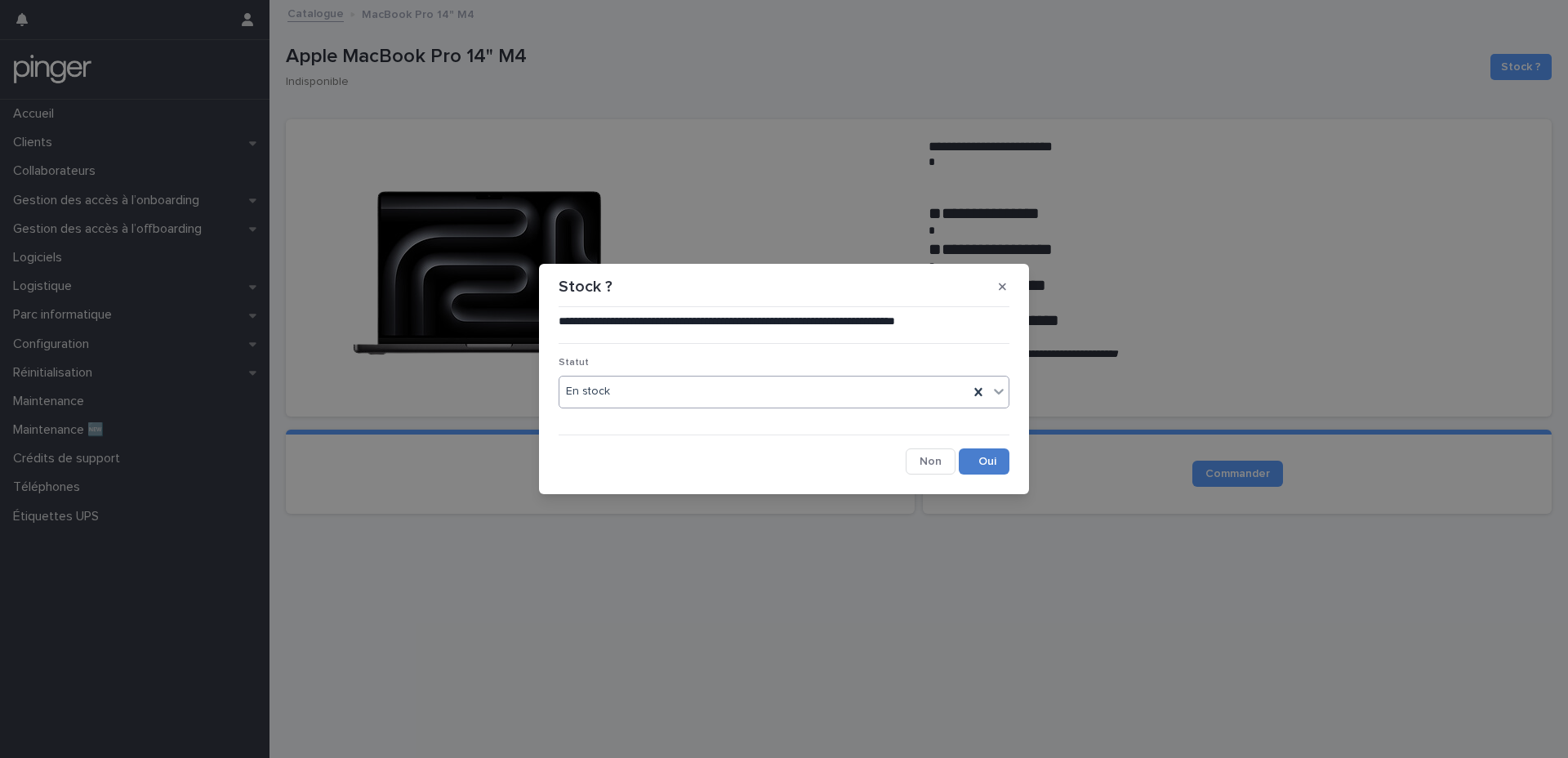
click at [990, 456] on button "Save" at bounding box center [984, 461] width 50 height 26
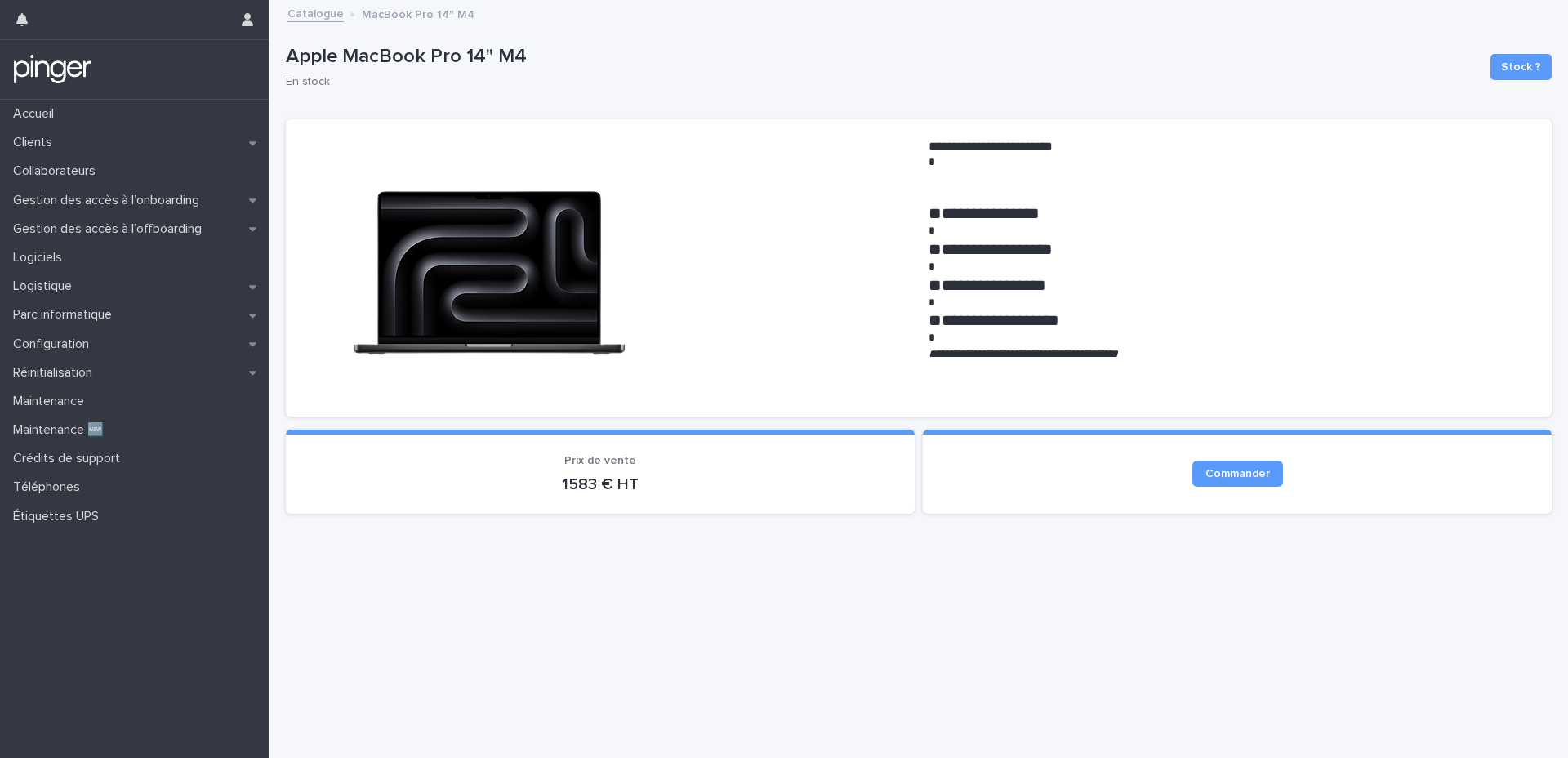
drag, startPoint x: 977, startPoint y: 556, endPoint x: 932, endPoint y: 554, distance: 45.0
click at [932, 554] on div "**********" at bounding box center [919, 360] width 1283 height 716
